Goal: Transaction & Acquisition: Purchase product/service

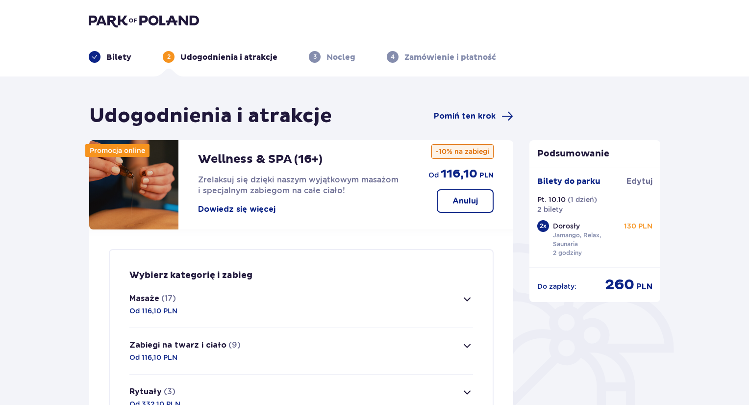
click at [122, 25] on img at bounding box center [144, 21] width 110 height 14
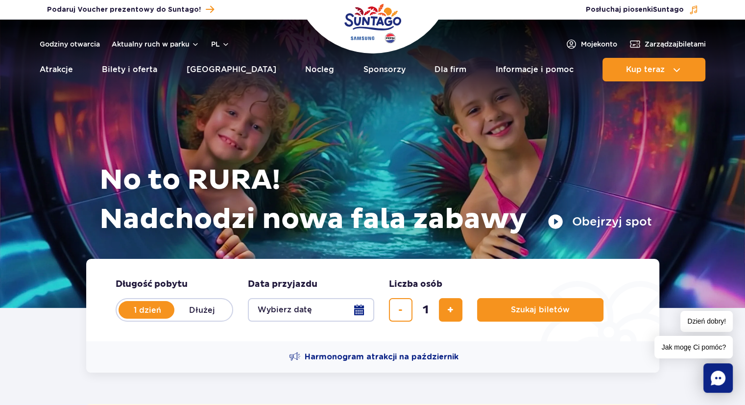
click at [362, 306] on button "Wybierz datę" at bounding box center [311, 310] width 126 height 24
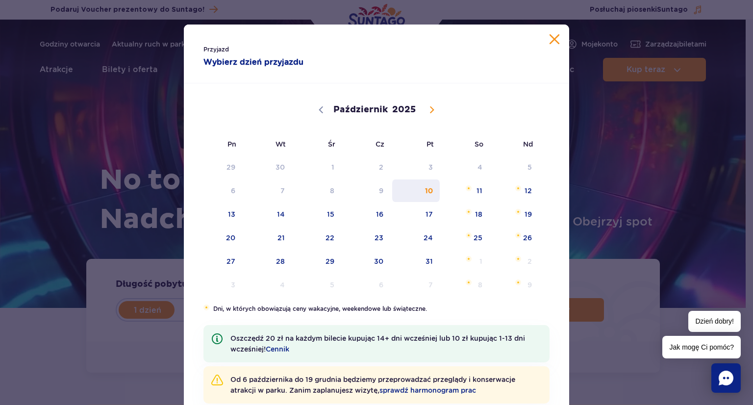
click at [423, 187] on span "10" at bounding box center [415, 190] width 49 height 23
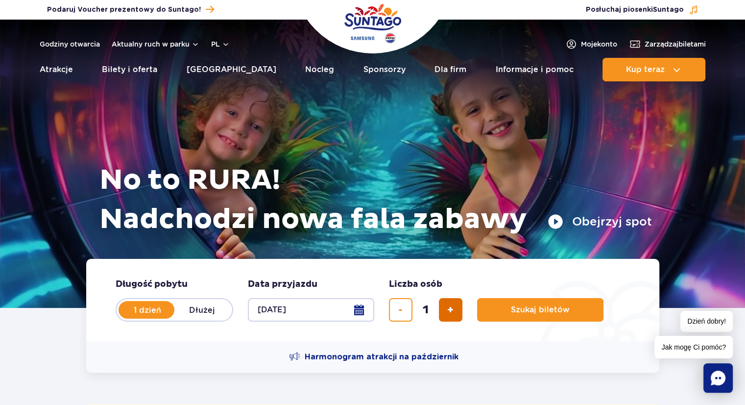
click at [447, 310] on span "dodaj bilet" at bounding box center [450, 310] width 6 height 0
type input "2"
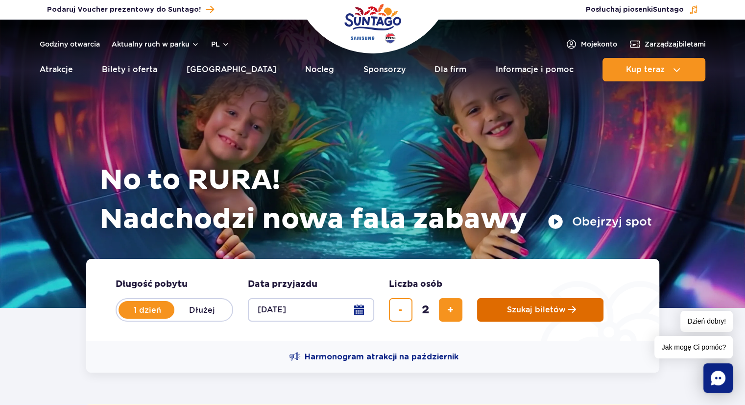
click at [519, 308] on span "Szukaj biletów" at bounding box center [536, 309] width 59 height 9
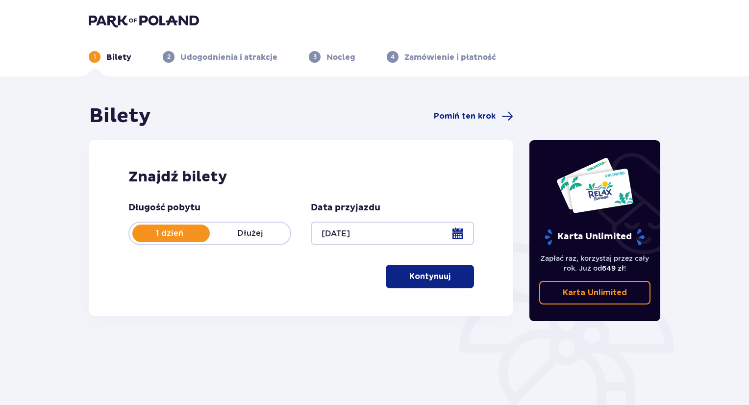
click at [413, 273] on p "Kontynuuj" at bounding box center [429, 276] width 41 height 11
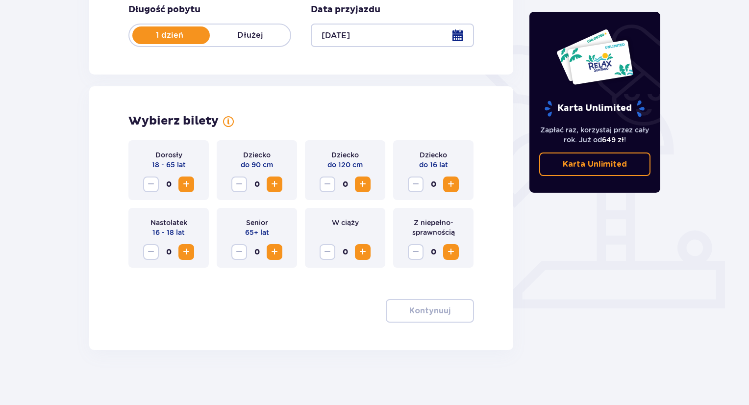
scroll to position [202, 0]
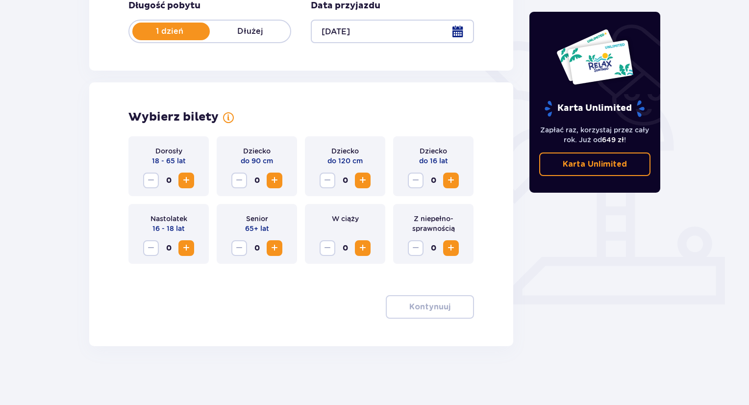
click at [186, 183] on span "Zwiększ" at bounding box center [186, 180] width 12 height 12
click at [415, 310] on p "Kontynuuj" at bounding box center [429, 306] width 41 height 11
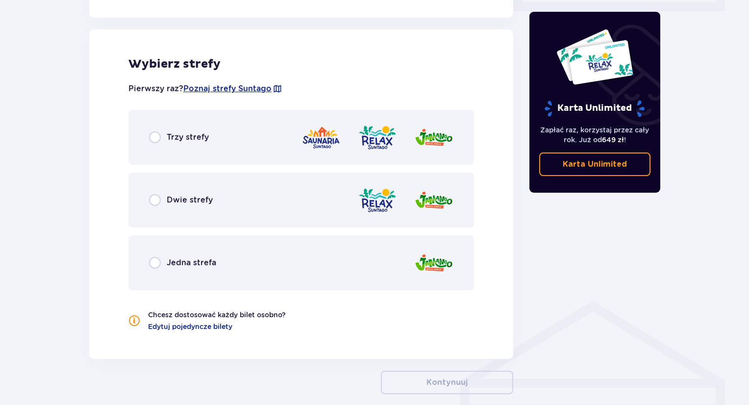
scroll to position [501, 0]
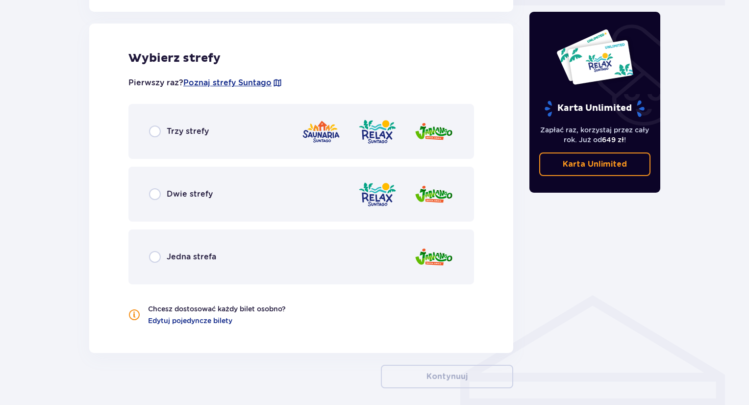
click at [157, 130] on input "radio" at bounding box center [155, 131] width 12 height 12
radio input "true"
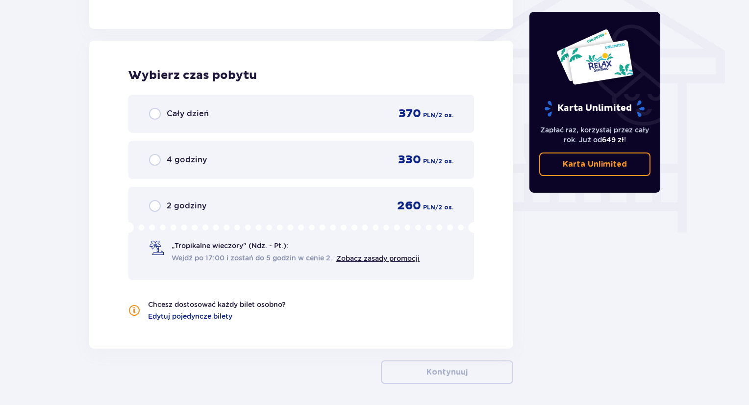
scroll to position [842, 0]
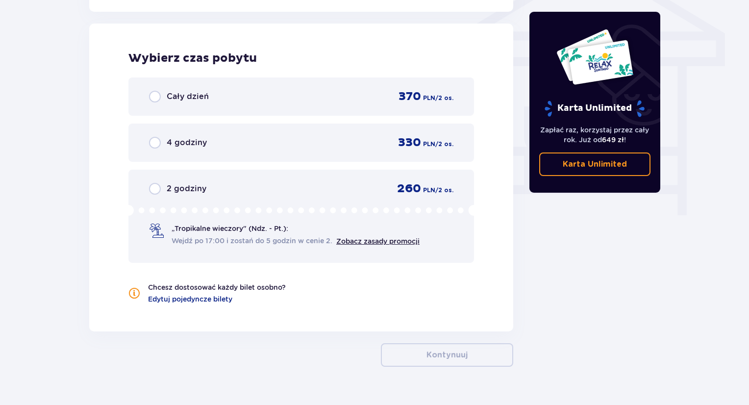
click at [158, 187] on input "radio" at bounding box center [155, 189] width 12 height 12
radio input "true"
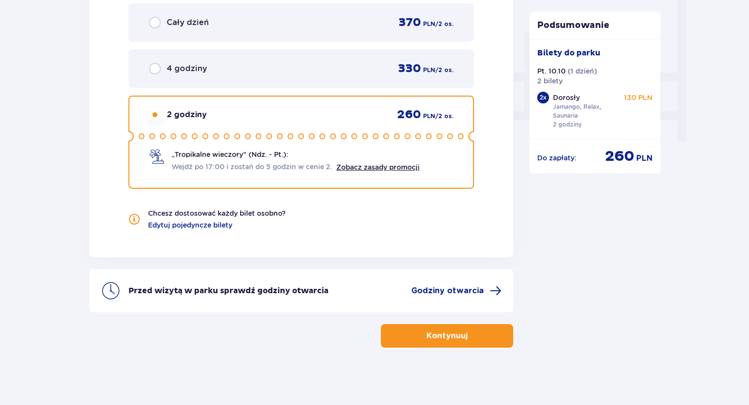
scroll to position [916, 0]
click at [490, 331] on button "Kontynuuj" at bounding box center [447, 335] width 132 height 24
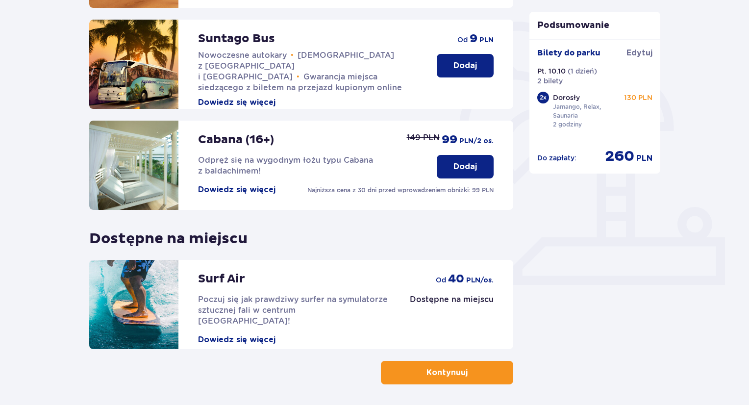
scroll to position [260, 0]
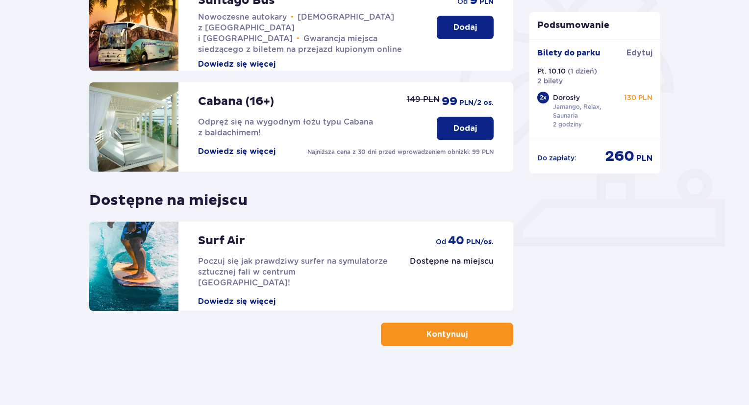
click at [485, 331] on button "Kontynuuj" at bounding box center [447, 334] width 132 height 24
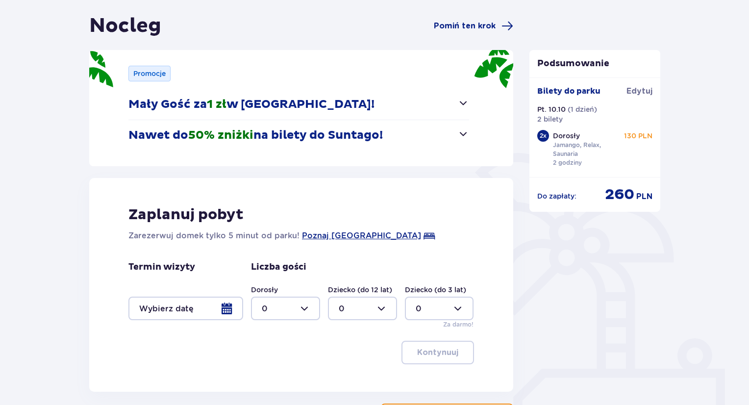
scroll to position [171, 0]
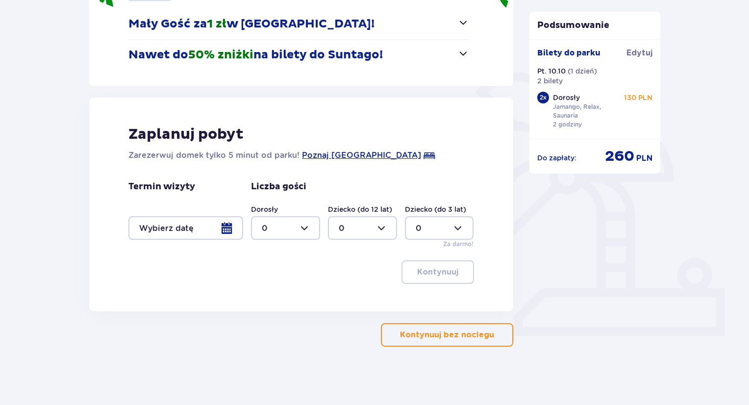
click at [413, 338] on p "Kontynuuj bez noclegu" at bounding box center [447, 334] width 94 height 11
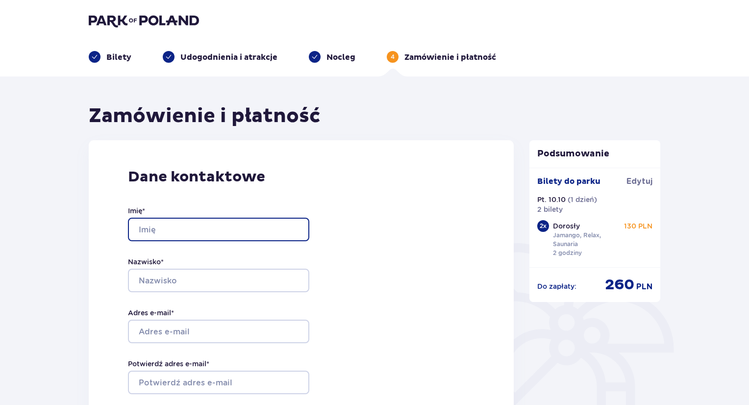
click at [213, 224] on input "Imię *" at bounding box center [218, 230] width 181 height 24
type input "[PERSON_NAME]"
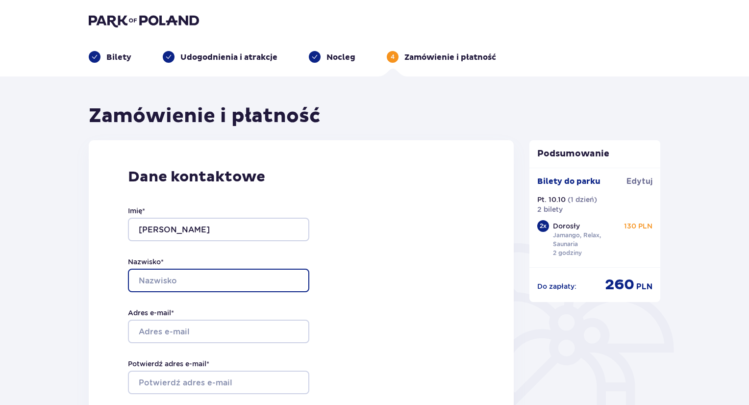
type input "[PERSON_NAME]"
type input "514282397"
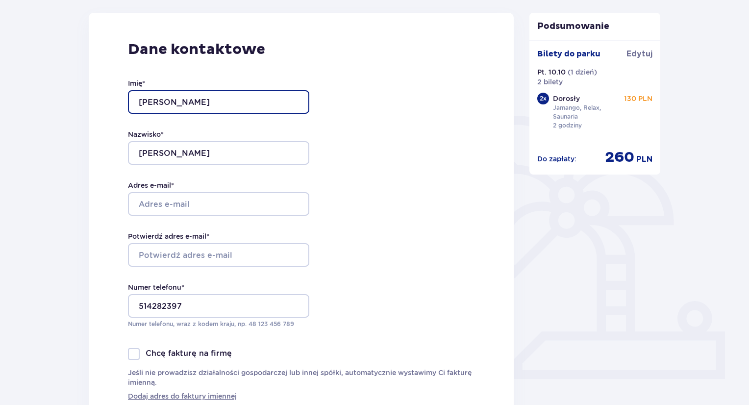
scroll to position [129, 0]
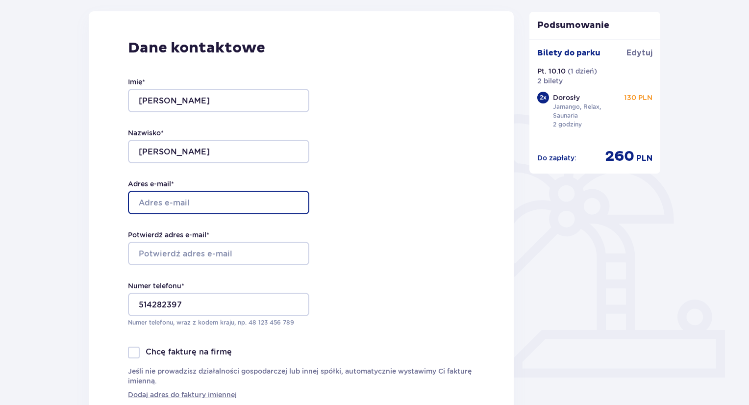
click at [218, 210] on input "Adres e-mail *" at bounding box center [218, 203] width 181 height 24
type input "[EMAIL_ADDRESS][DOMAIN_NAME]"
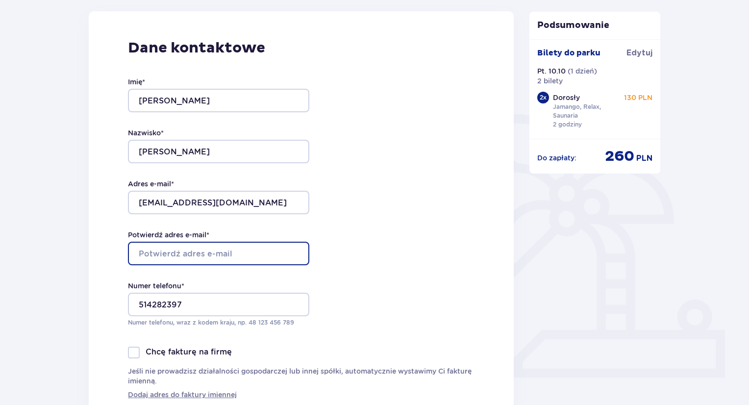
click at [234, 253] on input "Potwierdź adres e-mail *" at bounding box center [218, 254] width 181 height 24
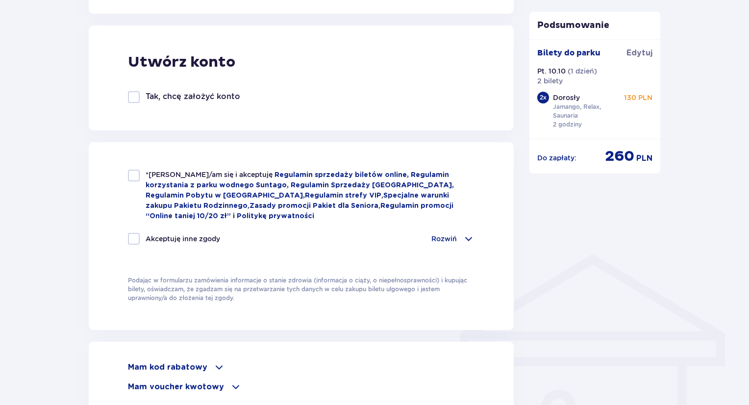
scroll to position [544, 0]
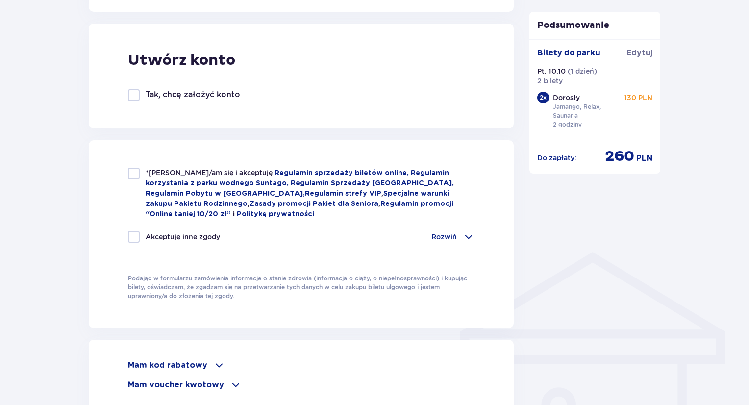
type input "[EMAIL_ADDRESS][DOMAIN_NAME]"
click at [134, 171] on div at bounding box center [134, 174] width 12 height 12
checkbox input "true"
drag, startPoint x: 130, startPoint y: 244, endPoint x: 131, endPoint y: 236, distance: 8.0
click at [131, 236] on div "Akceptuję inne zgody Rozwiń Chcę otrzymywać od Global Parks Poland Sp. z o.o. z…" at bounding box center [301, 243] width 346 height 24
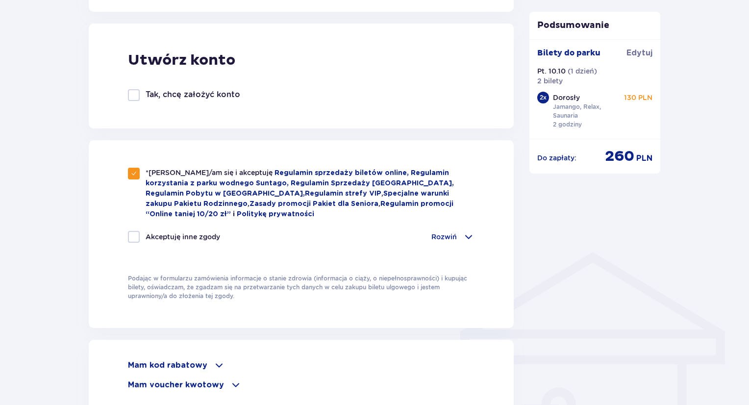
click at [131, 236] on div at bounding box center [134, 237] width 12 height 12
checkbox input "true"
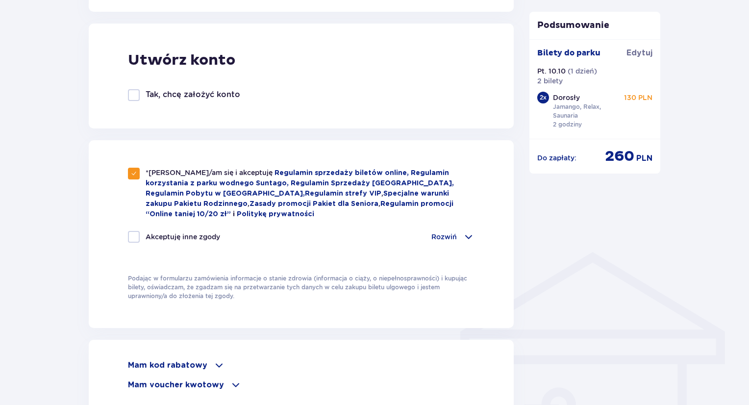
checkbox input "true"
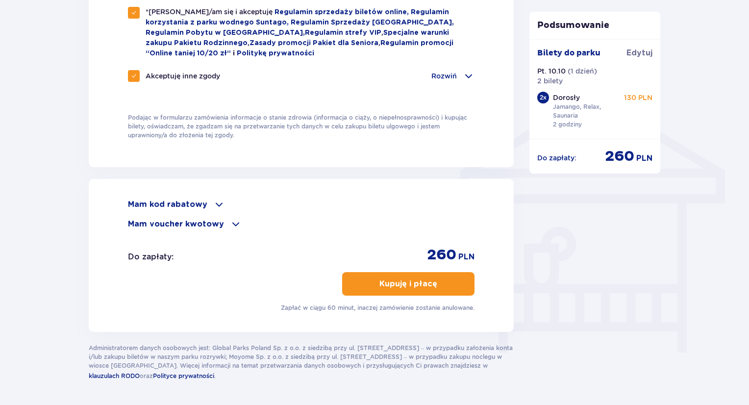
click at [215, 198] on span at bounding box center [219, 204] width 12 height 12
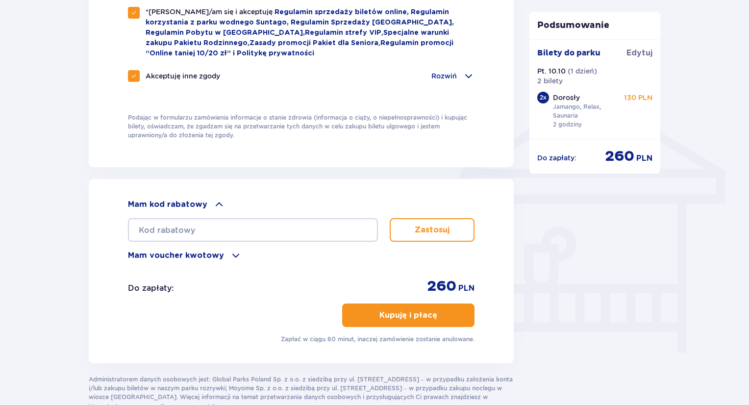
click at [396, 310] on p "Kupuję i płacę" at bounding box center [408, 315] width 58 height 11
